Goal: Information Seeking & Learning: Learn about a topic

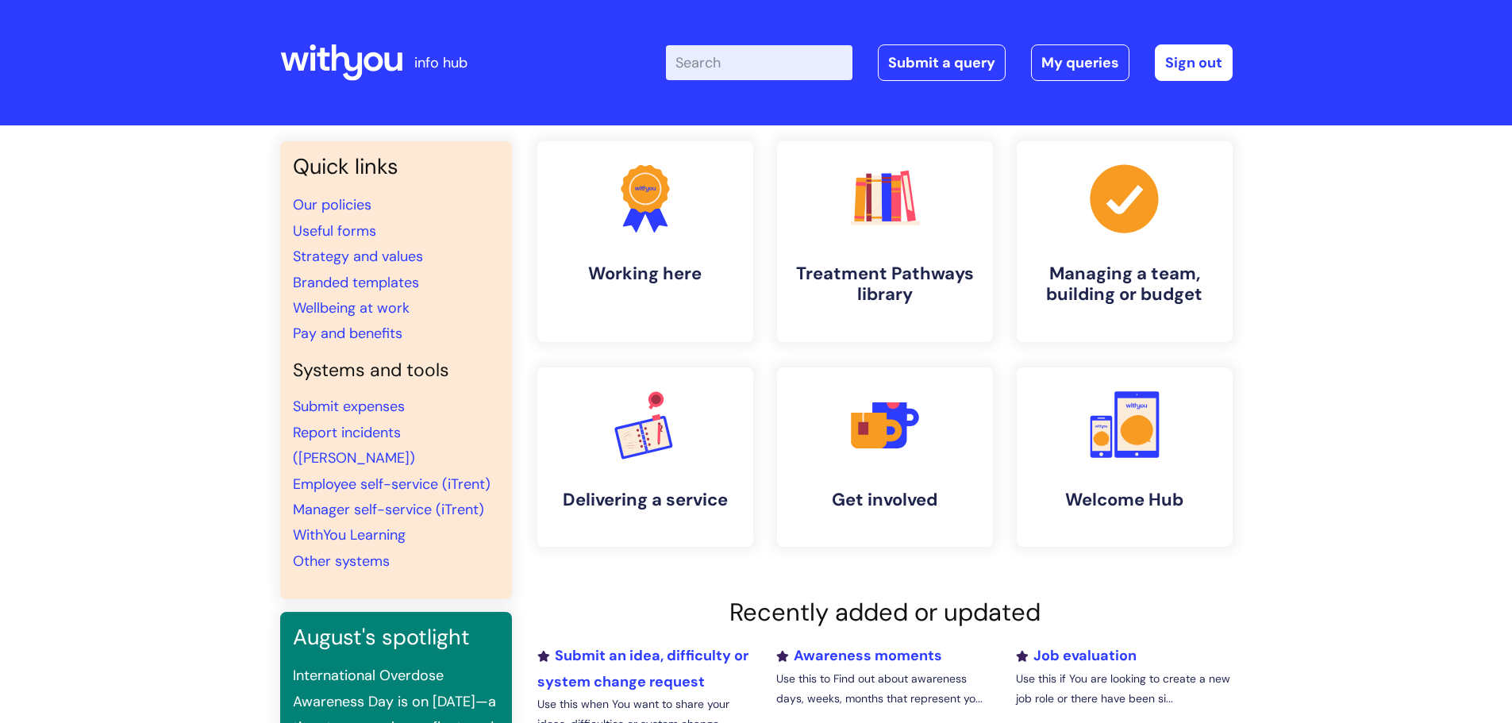
click at [735, 67] on input "Enter your search term here..." at bounding box center [759, 62] width 186 height 35
type input "central"
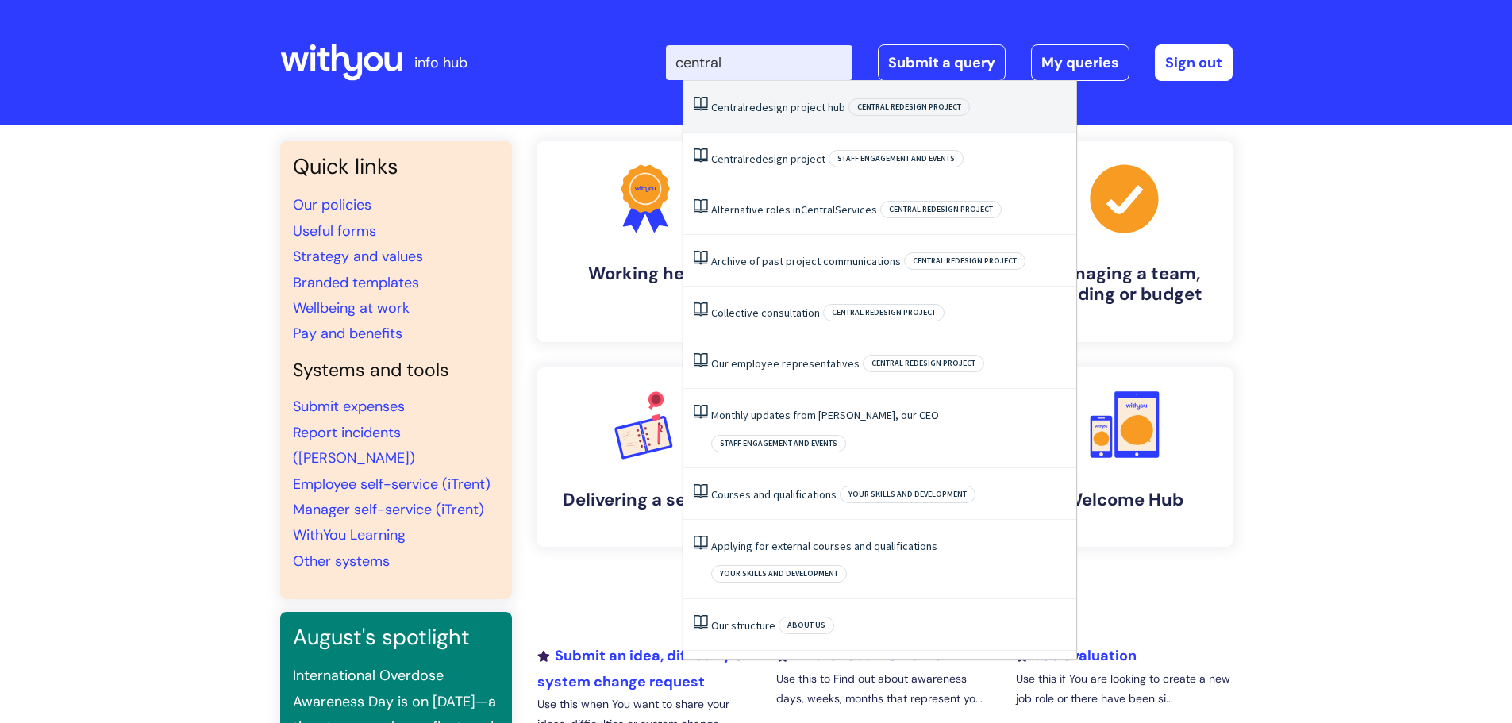
click at [779, 111] on link "Central redesign project hub" at bounding box center [778, 107] width 134 height 14
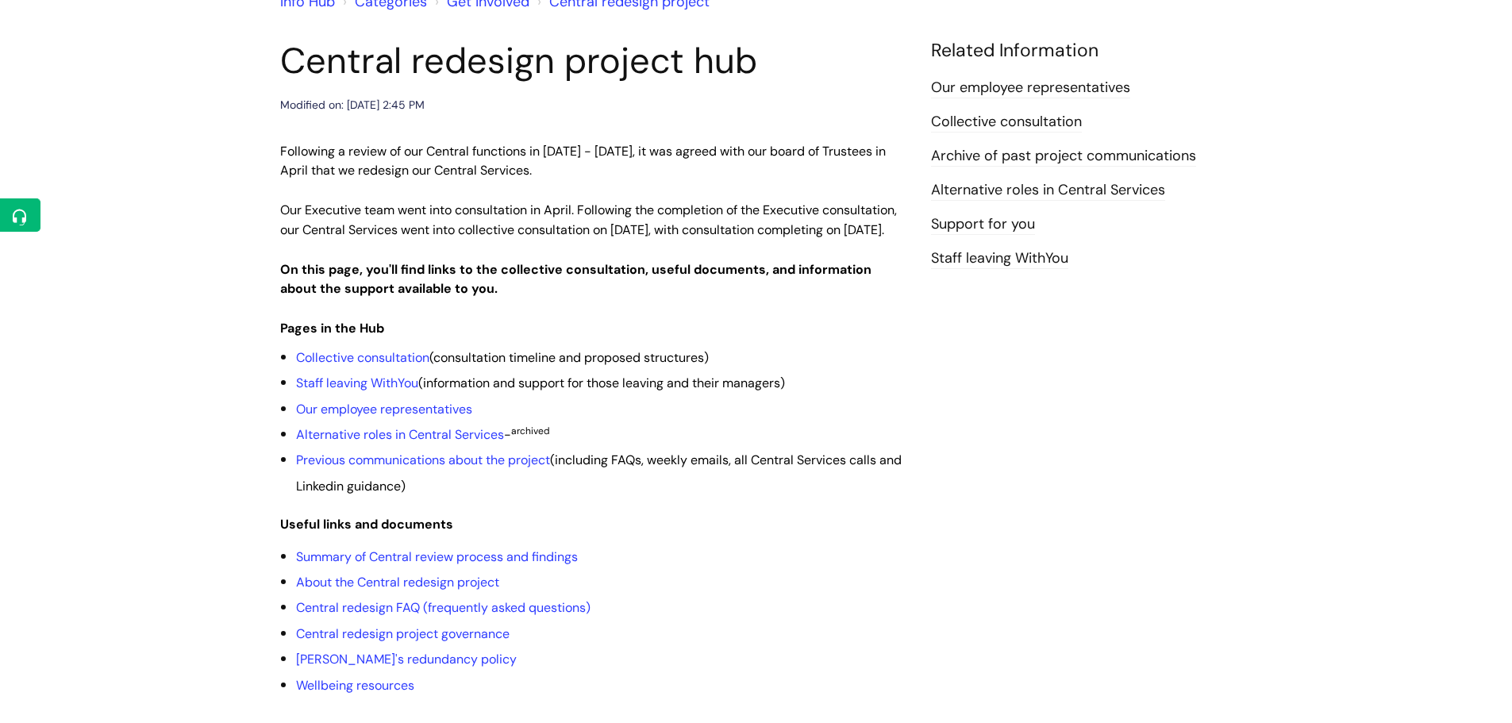
scroll to position [238, 0]
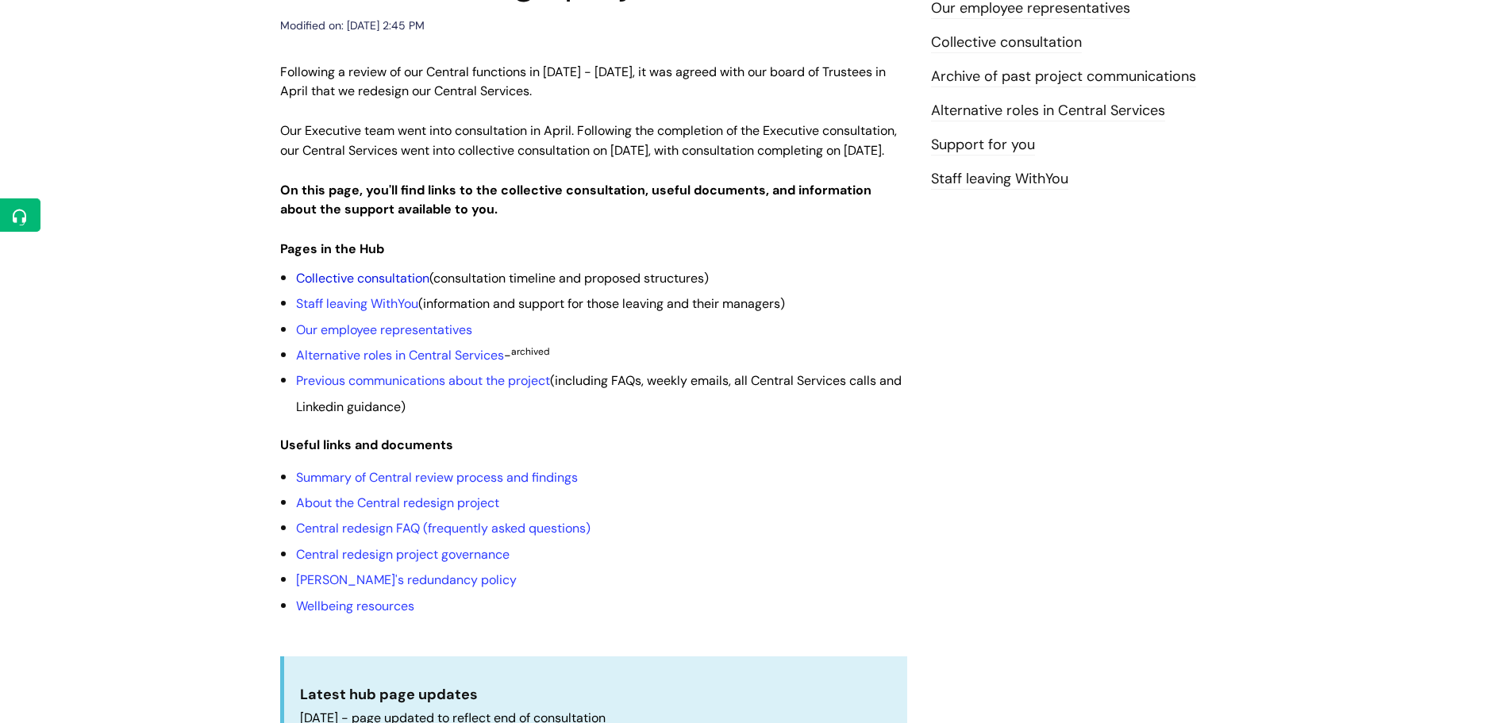
click at [397, 286] on link "Collective consultation" at bounding box center [362, 278] width 133 height 17
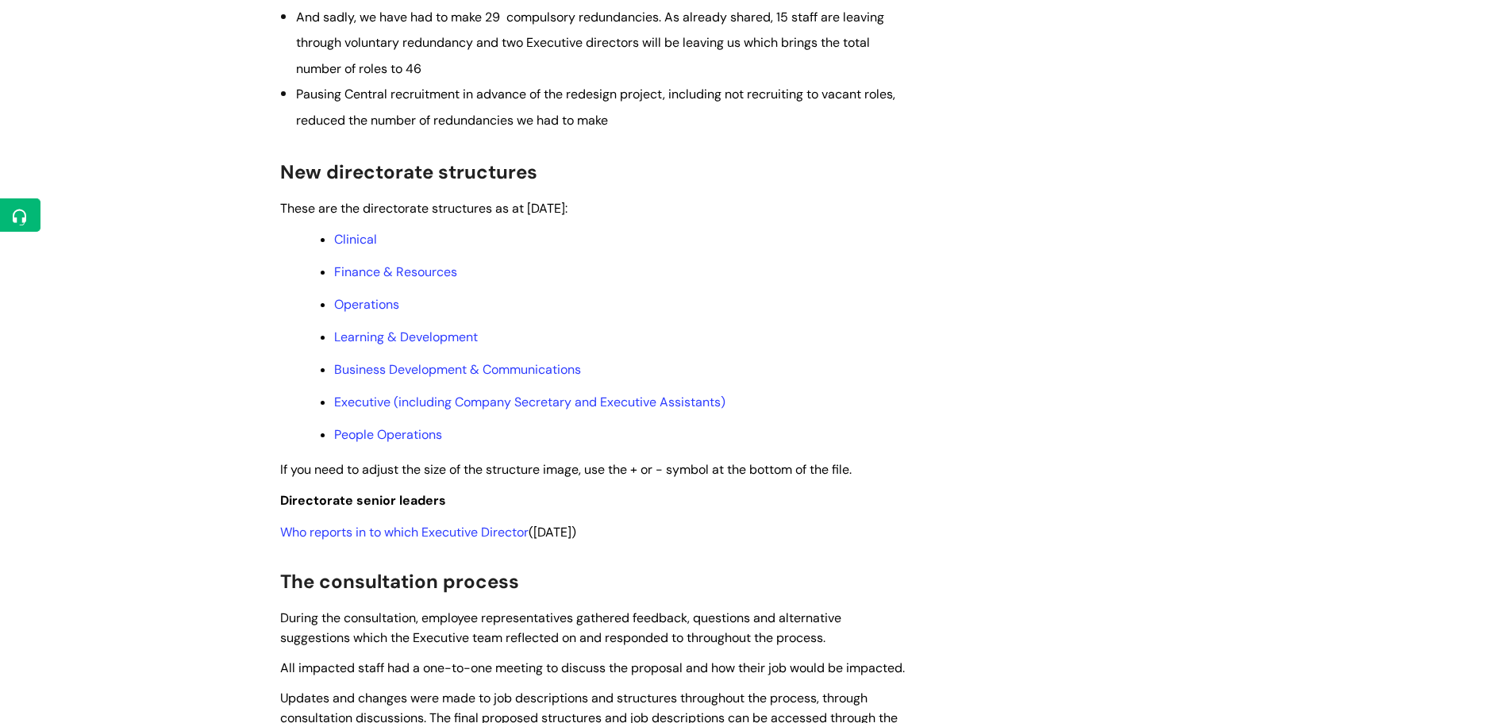
scroll to position [714, 0]
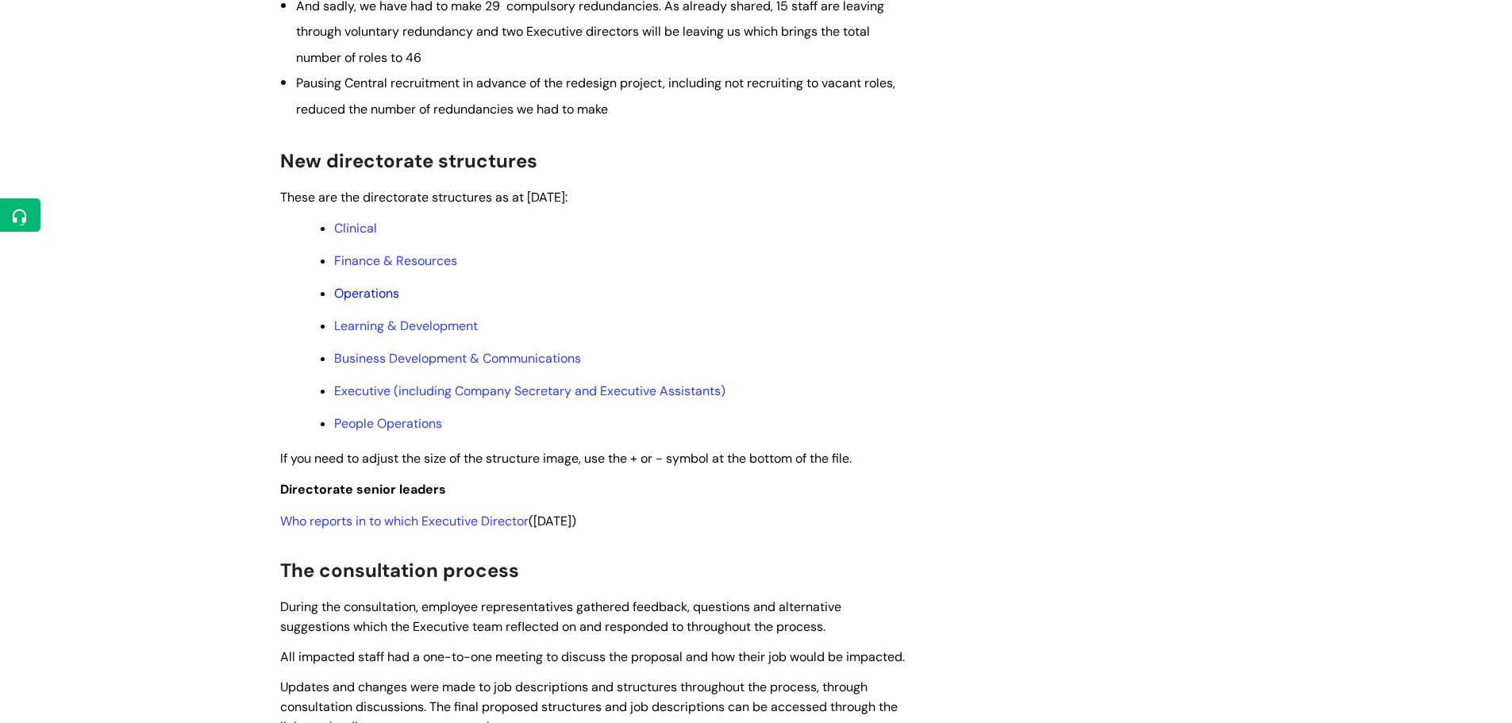
click at [378, 302] on link "Operations" at bounding box center [366, 293] width 65 height 17
